Goal: Task Accomplishment & Management: Manage account settings

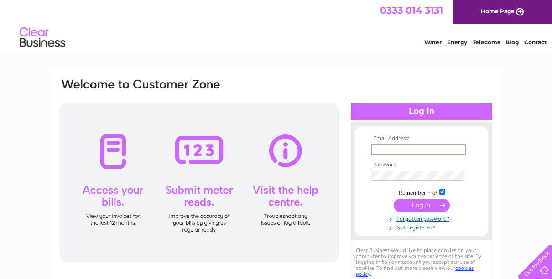
click at [383, 150] on input "text" at bounding box center [418, 149] width 95 height 11
type input "stoke-chix@hotmail.com"
click at [394, 199] on input "submit" at bounding box center [422, 205] width 56 height 13
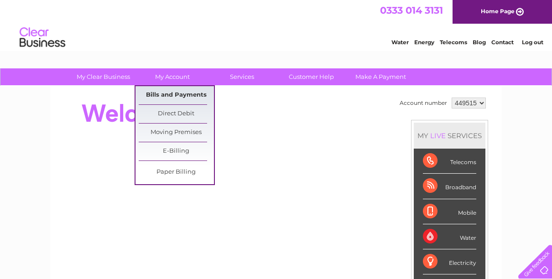
click at [166, 93] on link "Bills and Payments" at bounding box center [176, 95] width 75 height 18
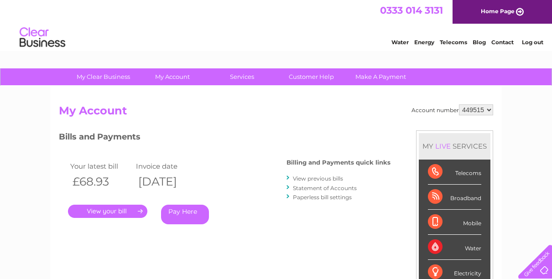
click at [119, 213] on link "." at bounding box center [107, 211] width 79 height 13
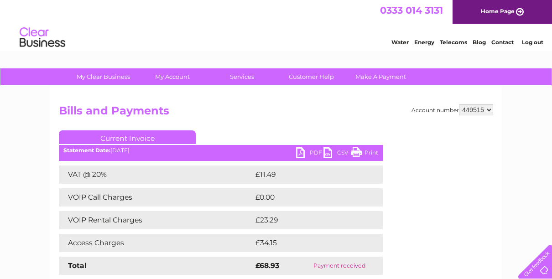
click at [305, 153] on link "PDF" at bounding box center [309, 153] width 27 height 13
